Goal: Transaction & Acquisition: Obtain resource

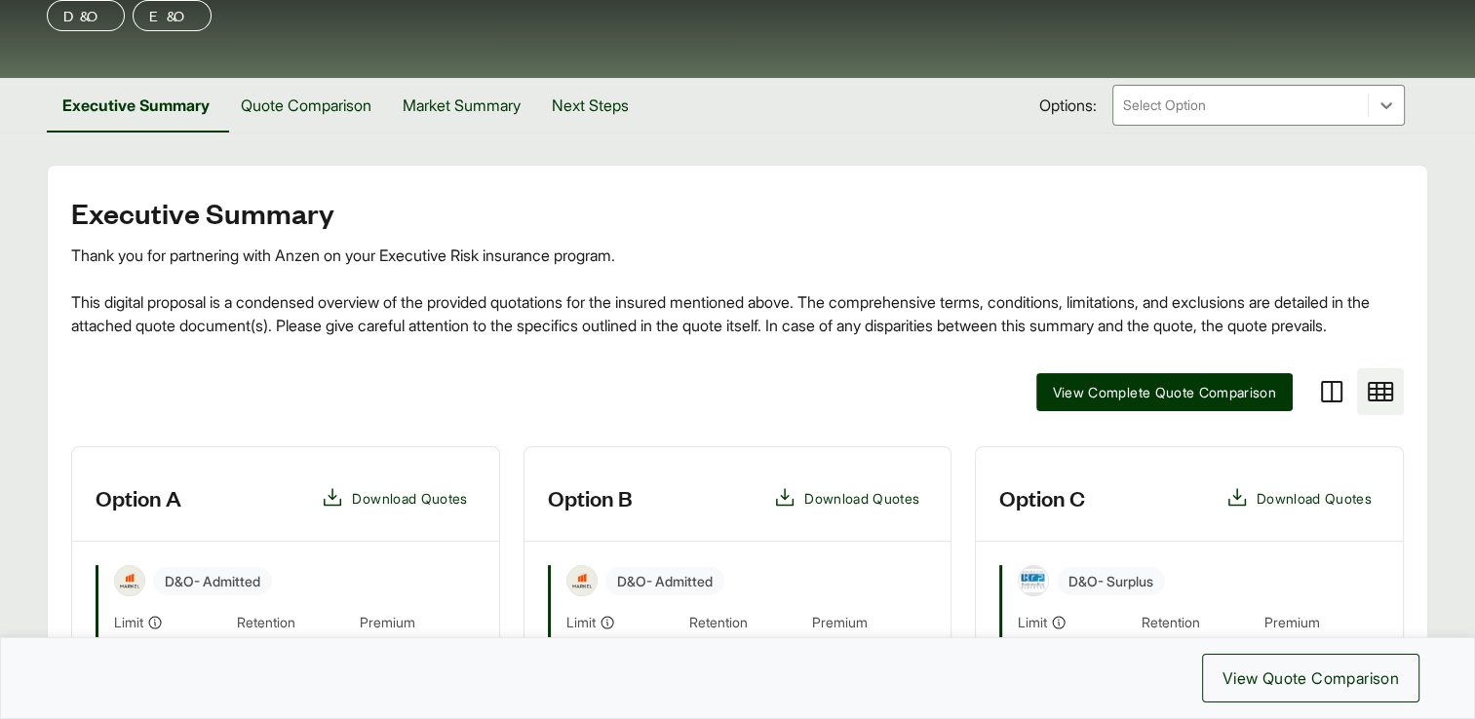
scroll to position [171, 0]
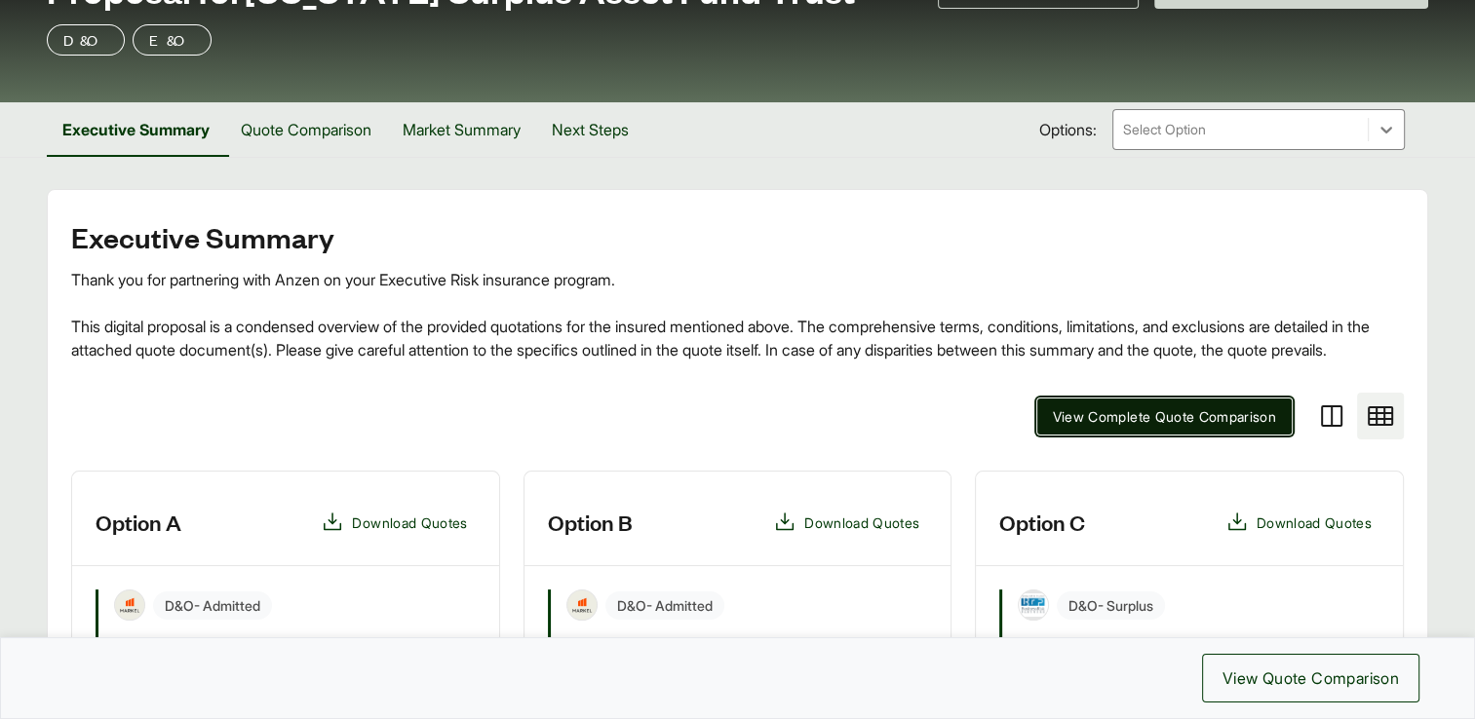
click at [1135, 427] on span "View Complete Quote Comparison" at bounding box center [1165, 416] width 224 height 20
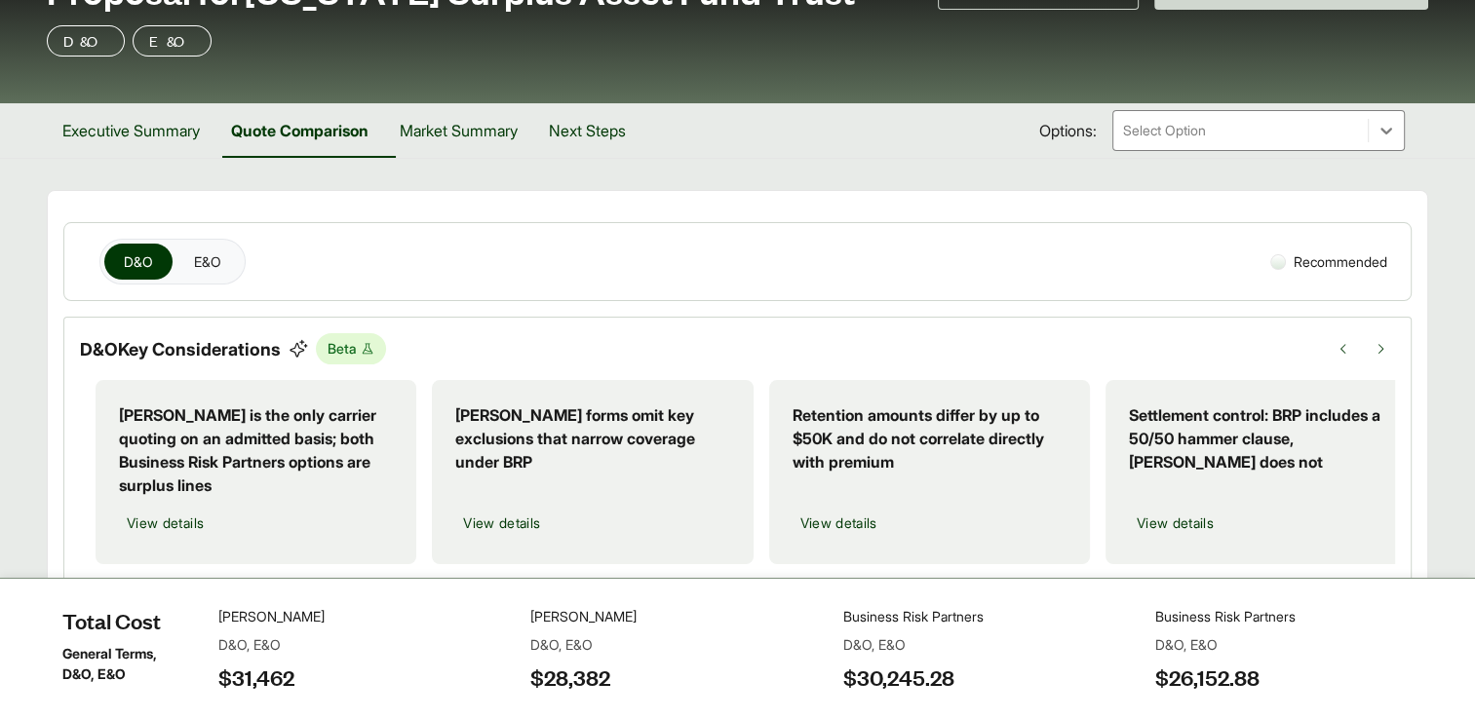
scroll to position [27, 0]
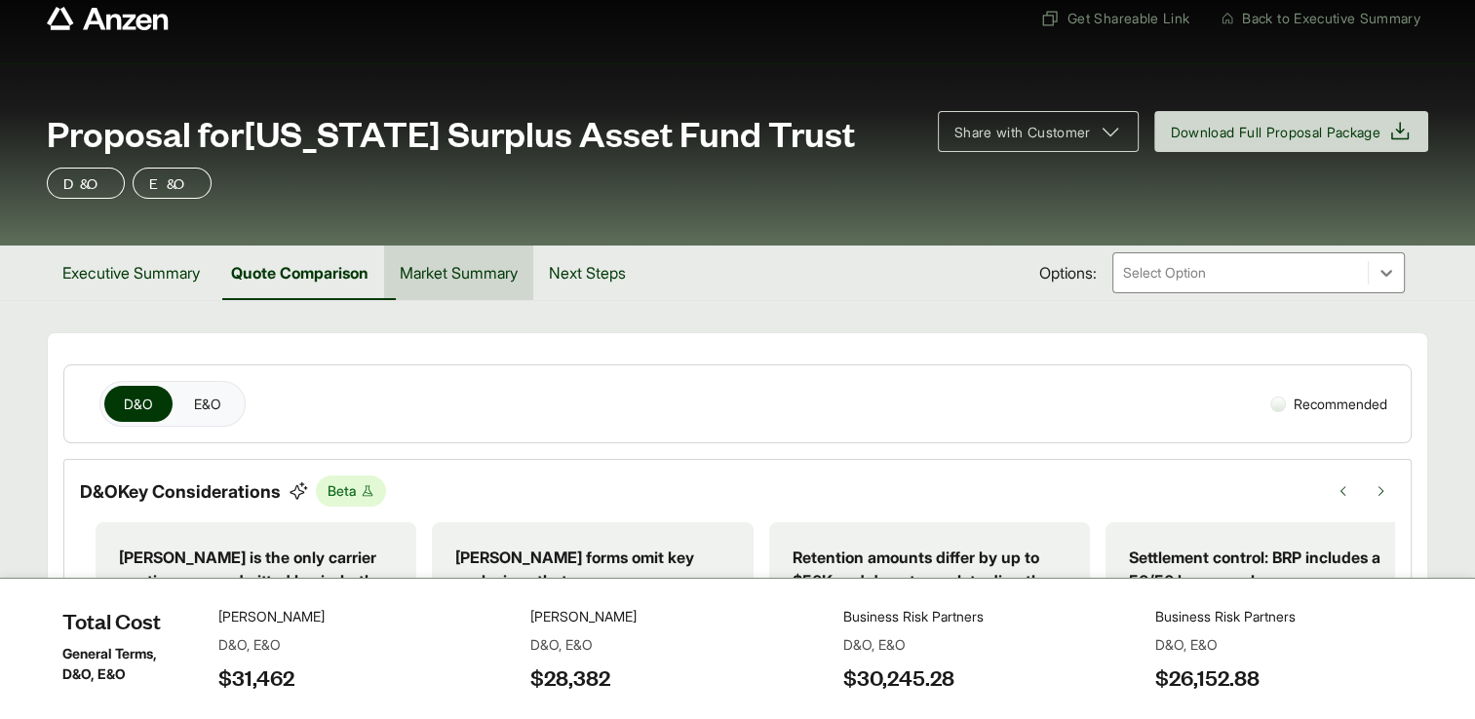
click at [518, 267] on button "Market Summary" at bounding box center [458, 273] width 149 height 55
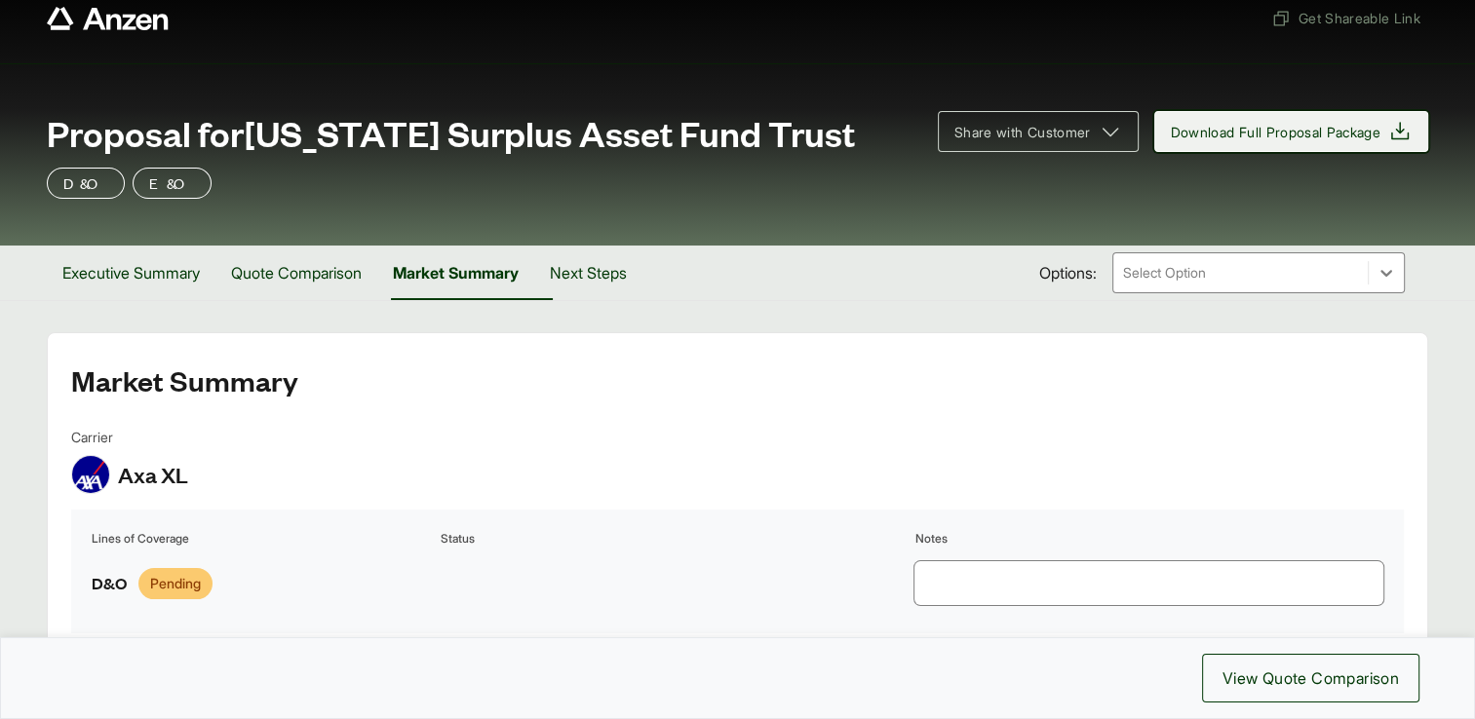
click at [1217, 130] on span "Download Full Proposal Package" at bounding box center [1276, 132] width 211 height 20
